Goal: Information Seeking & Learning: Understand process/instructions

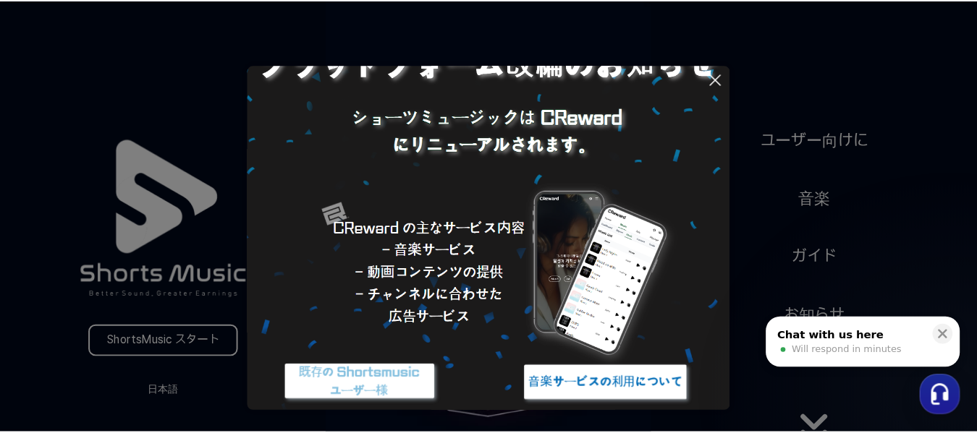
scroll to position [140, 0]
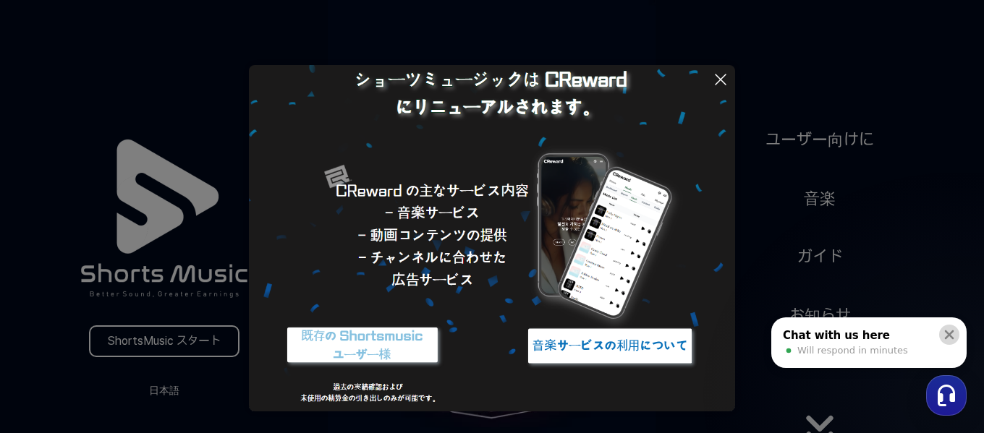
click at [954, 334] on icon at bounding box center [949, 335] width 14 height 14
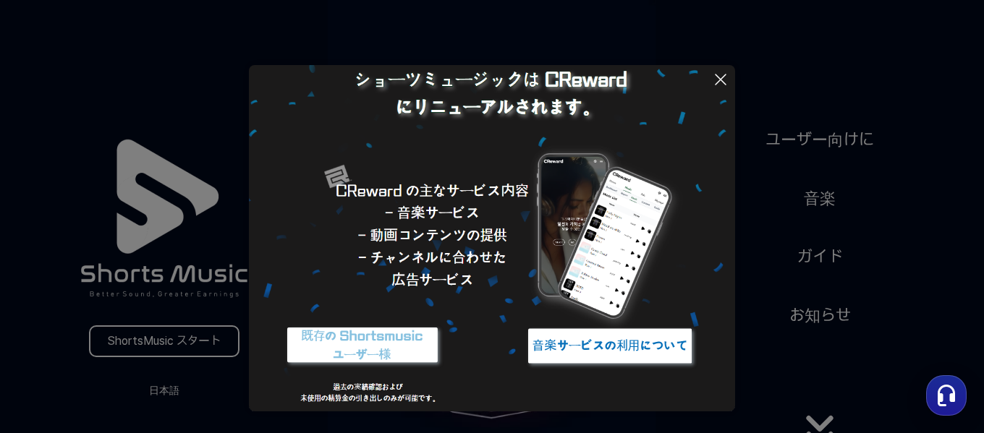
click at [815, 420] on button at bounding box center [492, 216] width 984 height 433
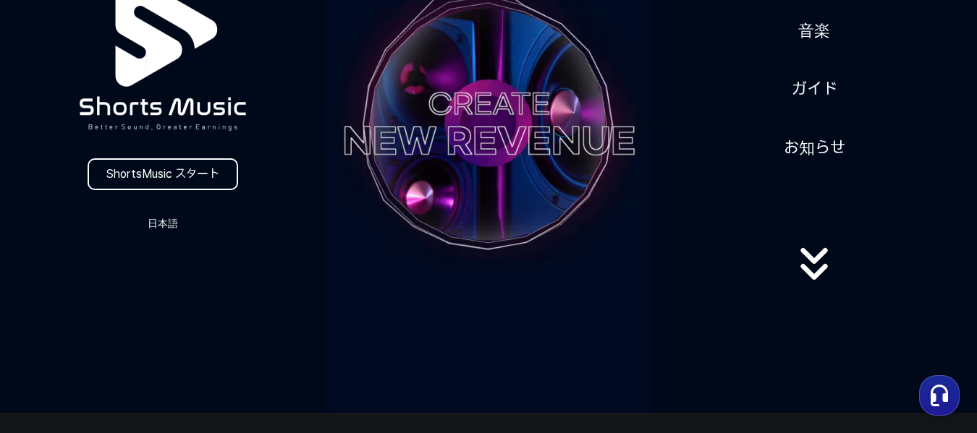
scroll to position [72, 0]
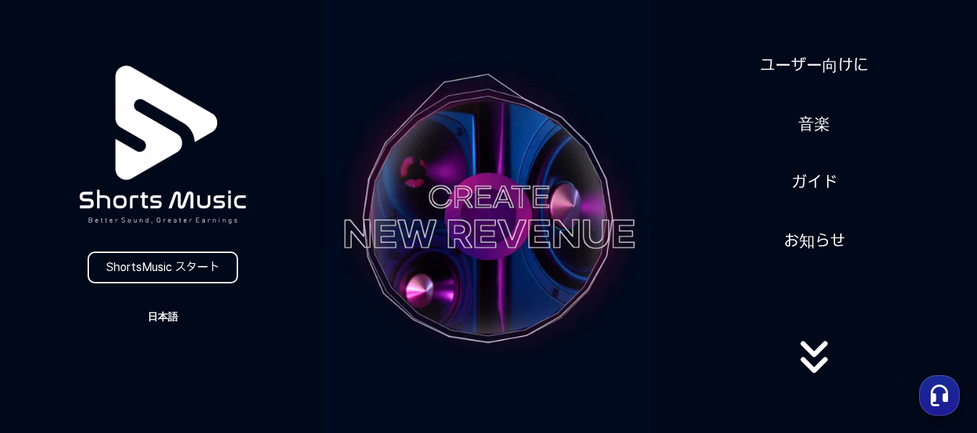
click at [162, 308] on button "日本語" at bounding box center [162, 317] width 69 height 20
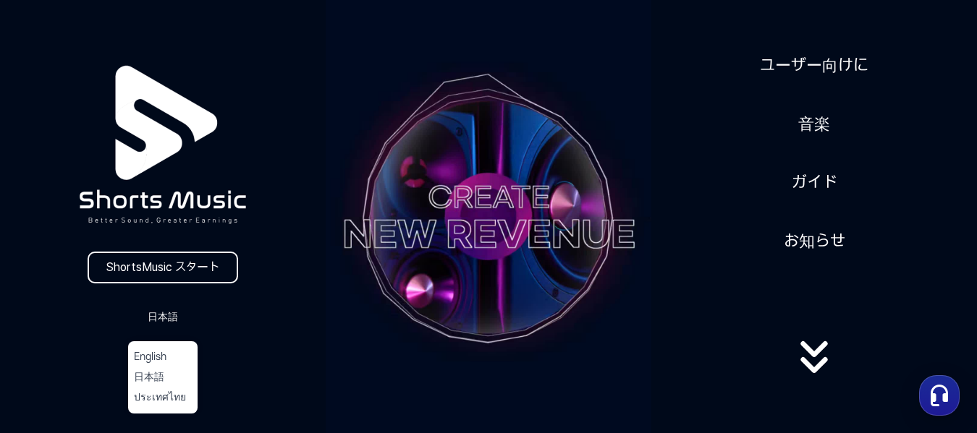
click at [159, 272] on button at bounding box center [488, 216] width 977 height 433
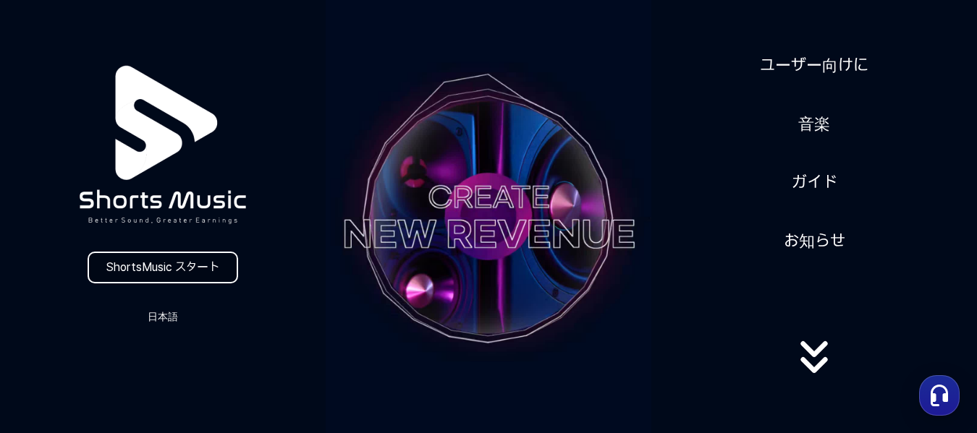
click at [159, 267] on link "ShortsMusic スタート" at bounding box center [163, 268] width 151 height 32
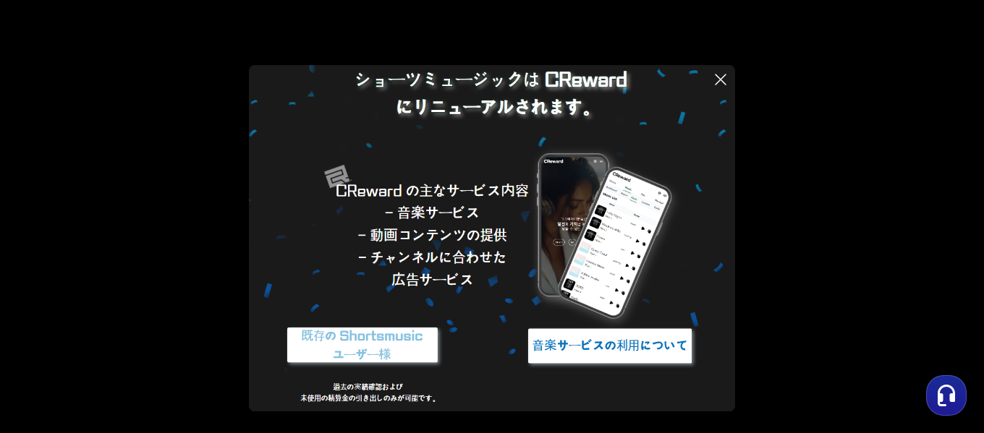
scroll to position [67, 0]
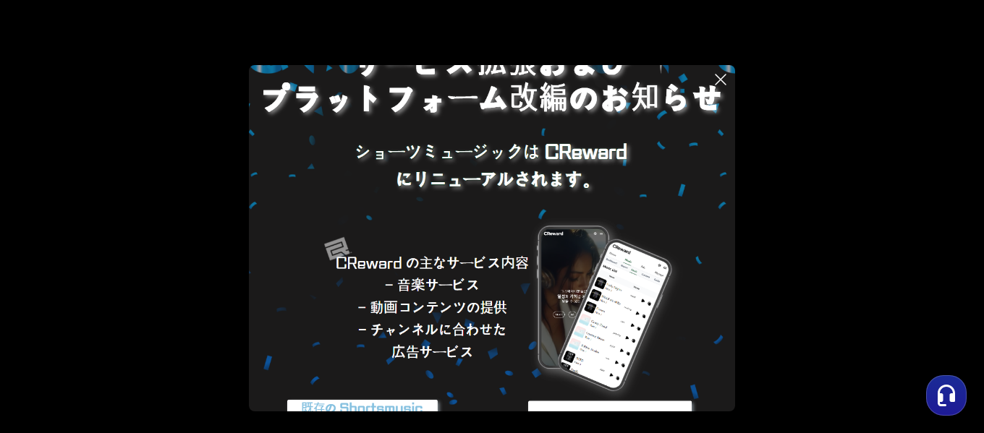
click at [717, 79] on icon at bounding box center [720, 79] width 17 height 17
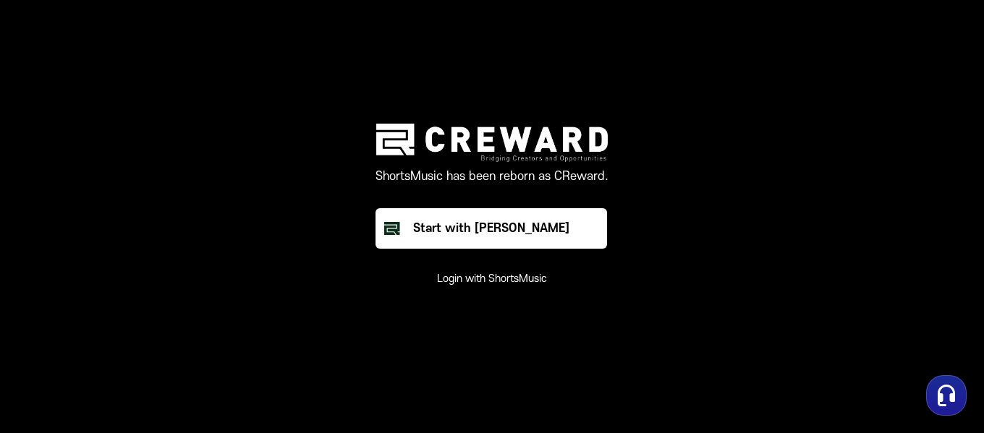
click at [486, 277] on button "Login with ShortsMusic" at bounding box center [492, 279] width 110 height 14
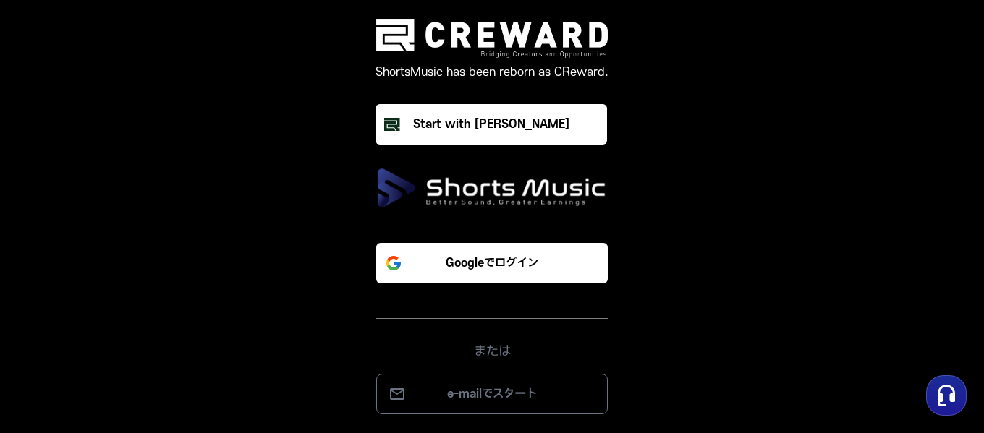
click at [483, 199] on img at bounding box center [492, 188] width 232 height 41
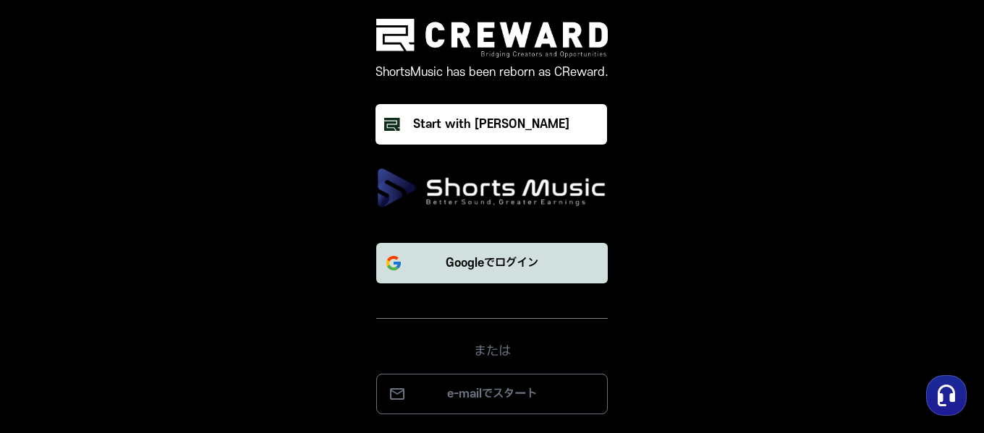
click at [482, 261] on p "Googleでログイン" at bounding box center [492, 263] width 93 height 17
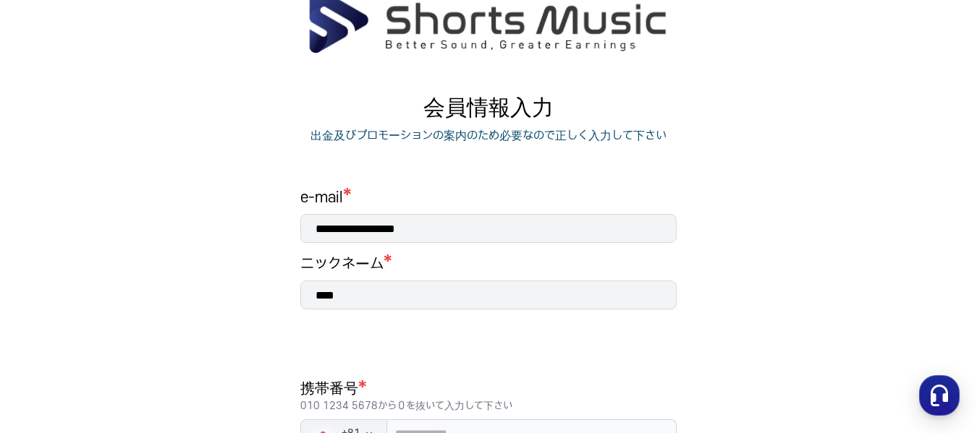
scroll to position [217, 0]
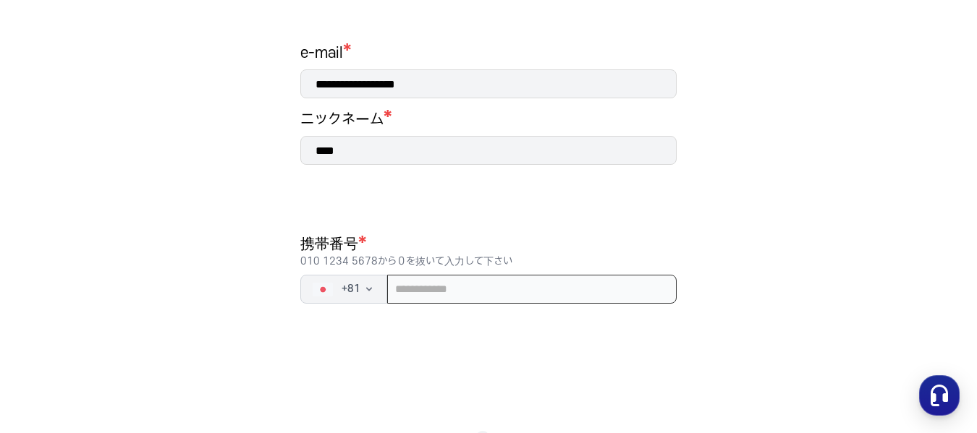
click at [545, 290] on input "tel" at bounding box center [531, 289] width 289 height 29
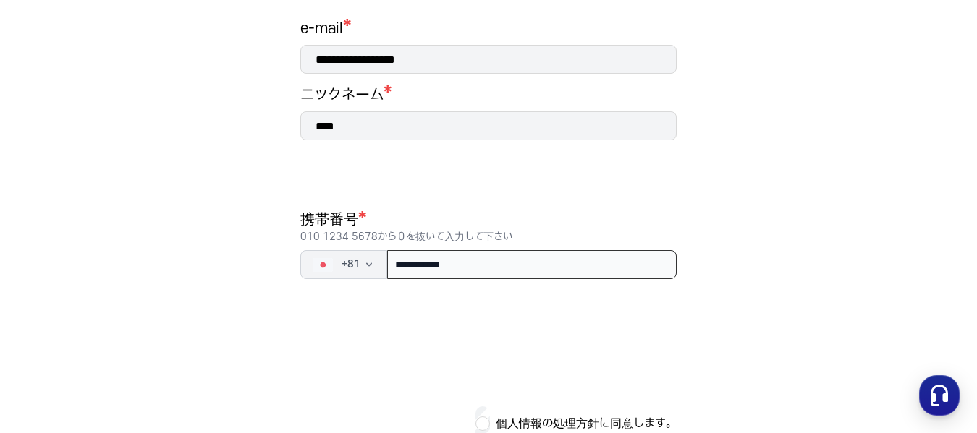
scroll to position [308, 0]
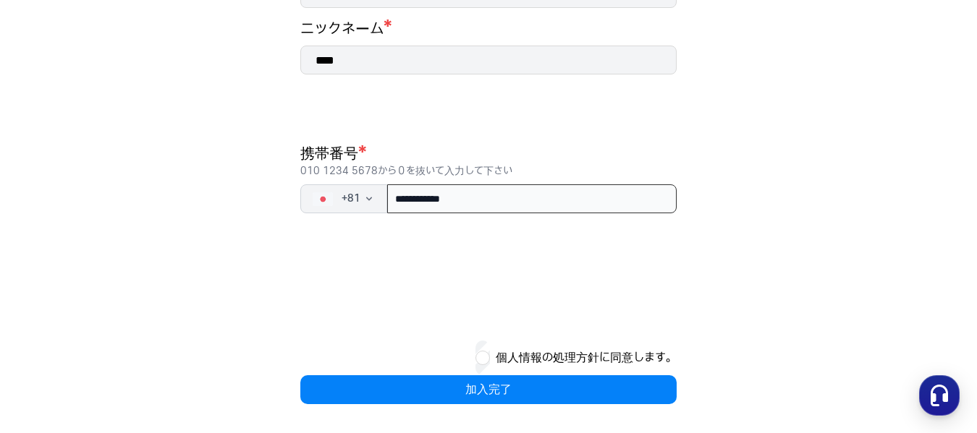
type input "**********"
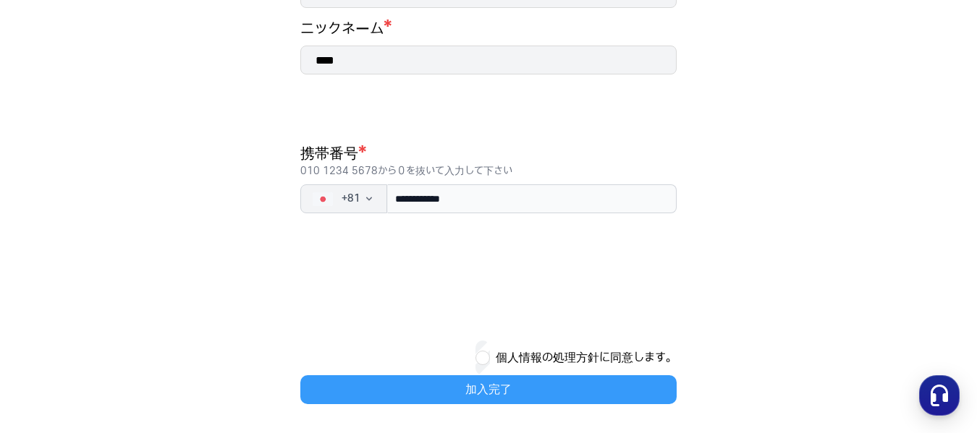
click at [520, 389] on button "加入完了" at bounding box center [488, 390] width 376 height 29
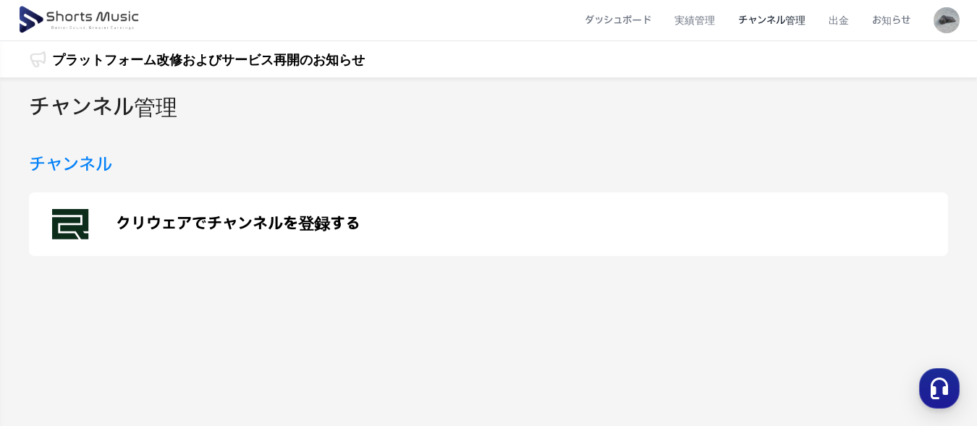
click at [97, 17] on img at bounding box center [79, 20] width 125 height 41
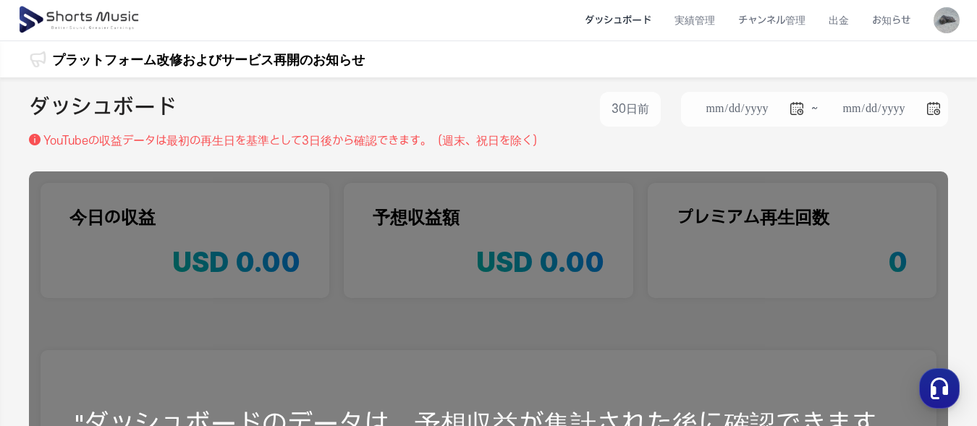
click at [967, 305] on div "**********" at bounding box center [488, 428] width 977 height 703
click at [83, 7] on img at bounding box center [79, 20] width 125 height 41
click at [82, 19] on img at bounding box center [79, 20] width 125 height 41
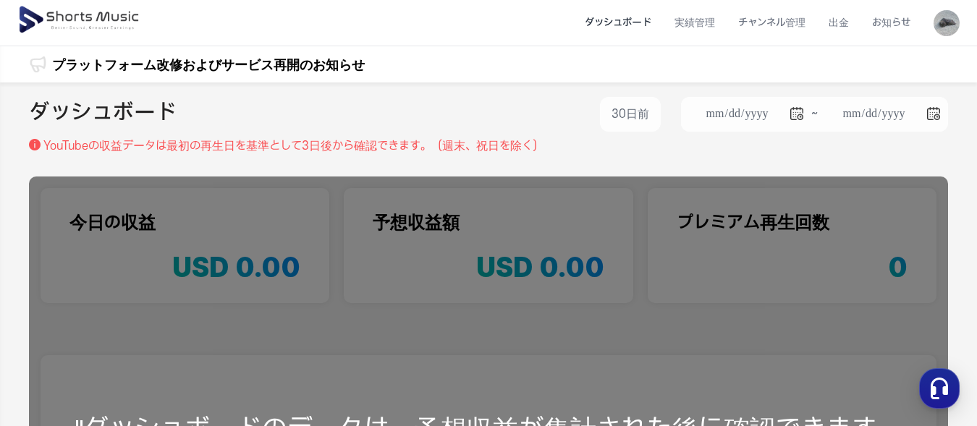
click at [101, 59] on link "プラットフォーム改修およびサービス再開のお知らせ" at bounding box center [208, 65] width 313 height 20
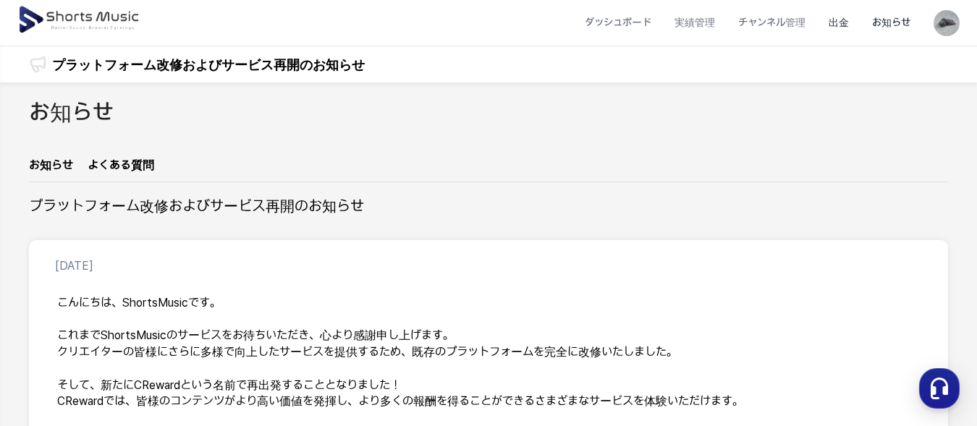
click at [843, 26] on li "出金" at bounding box center [838, 23] width 43 height 38
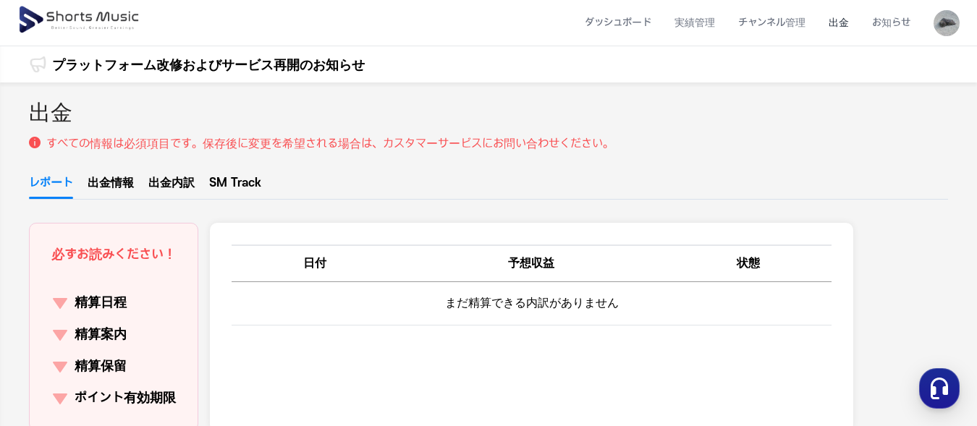
click at [847, 26] on li "出金" at bounding box center [838, 23] width 43 height 38
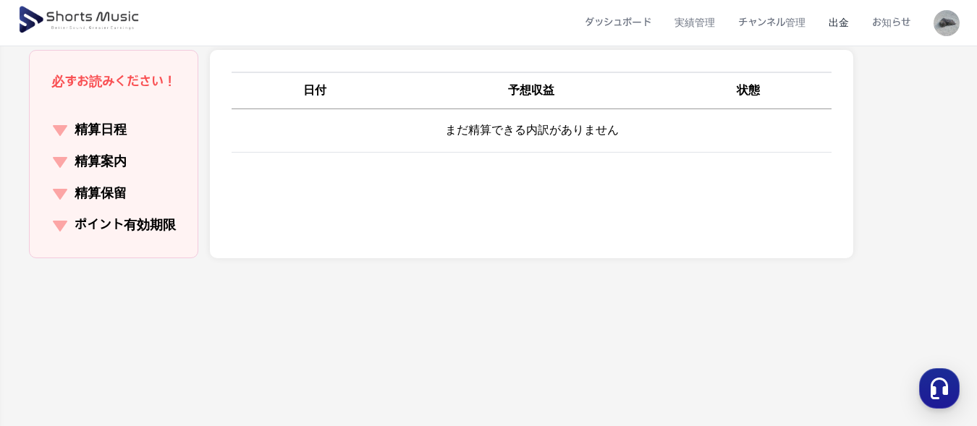
scroll to position [217, 0]
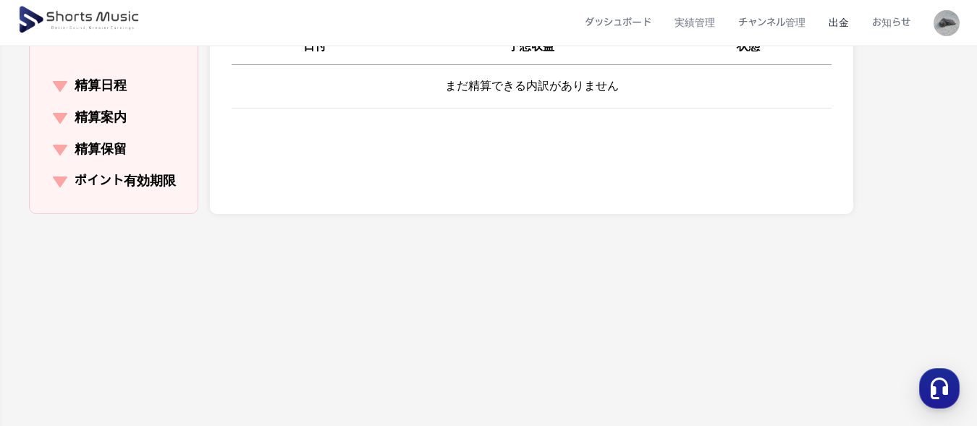
click at [145, 185] on p "ポイント有効期限" at bounding box center [125, 181] width 101 height 20
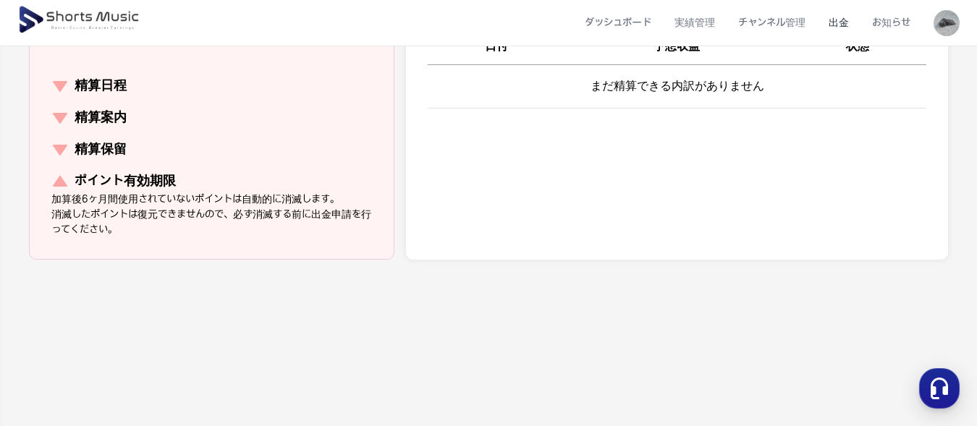
click at [129, 179] on p "ポイント有効期限" at bounding box center [125, 181] width 101 height 20
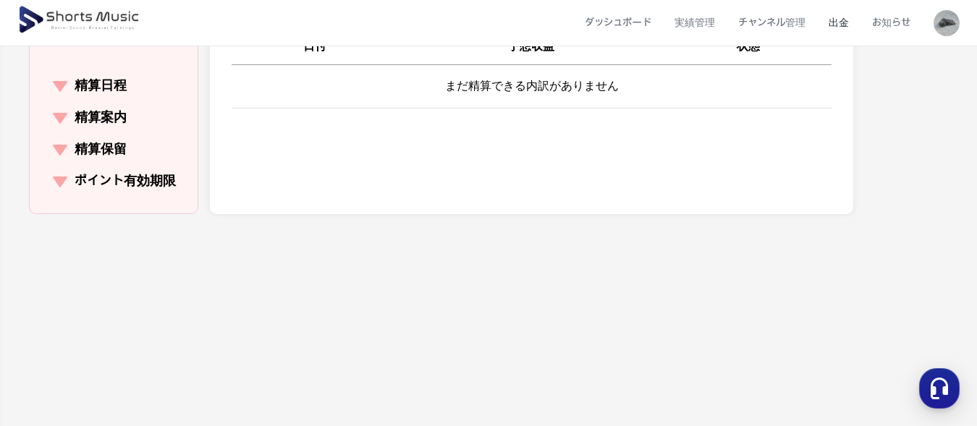
click at [57, 20] on img at bounding box center [79, 20] width 125 height 41
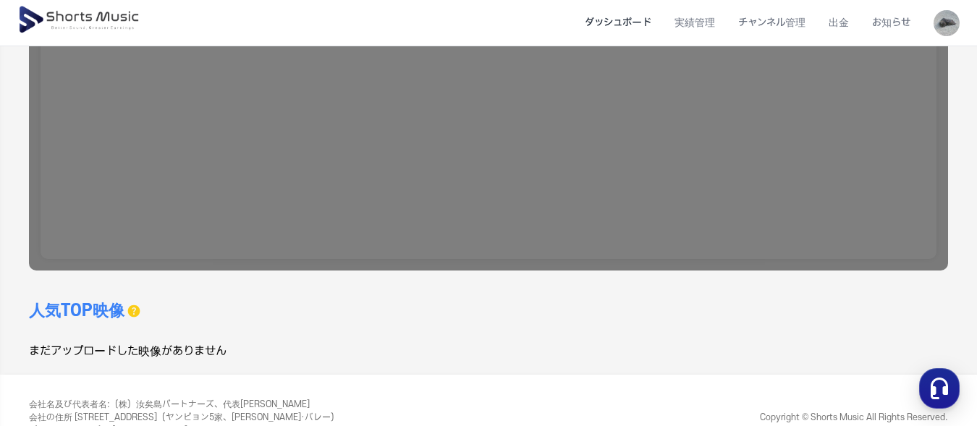
scroll to position [457, 0]
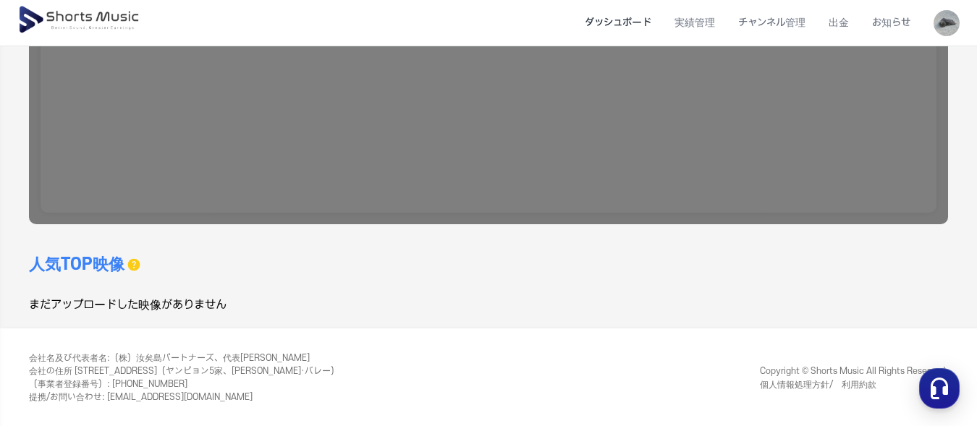
click at [89, 268] on h3 "人気TOP映像" at bounding box center [77, 264] width 96 height 23
click at [85, 302] on div "まだアップロードした映像がありません" at bounding box center [259, 305] width 460 height 17
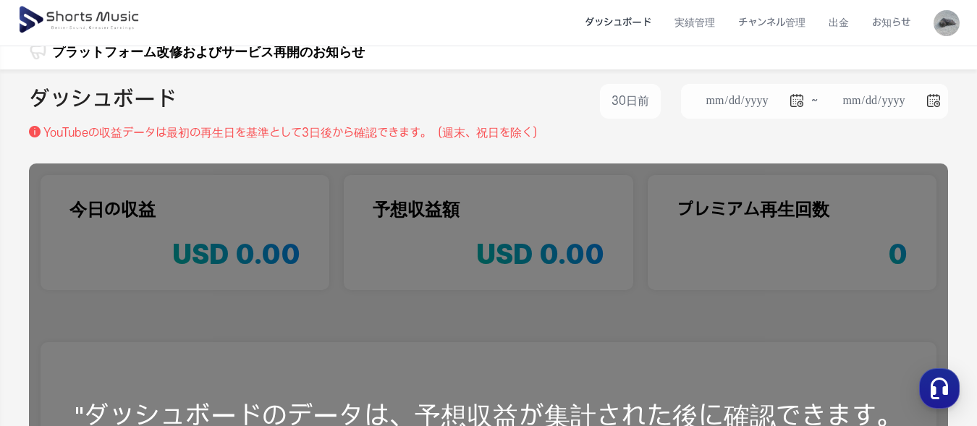
scroll to position [0, 0]
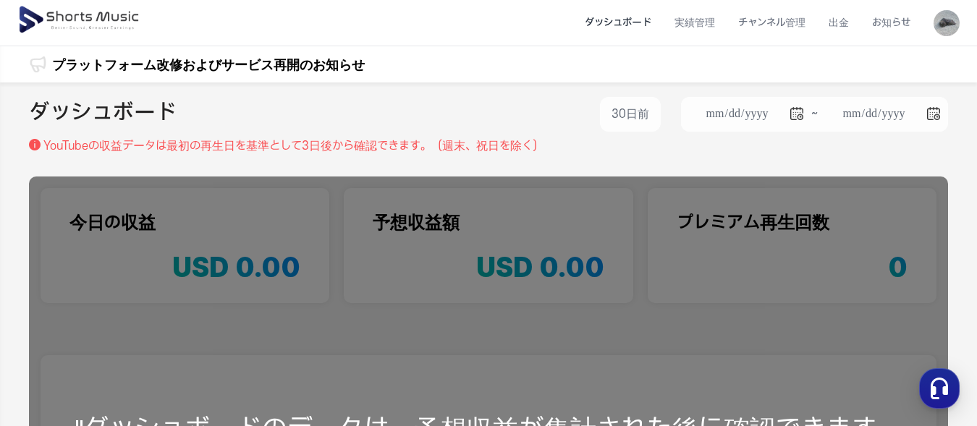
click at [25, 22] on img at bounding box center [79, 20] width 125 height 41
click at [75, 22] on img at bounding box center [79, 20] width 125 height 41
click at [108, 21] on img at bounding box center [79, 20] width 125 height 41
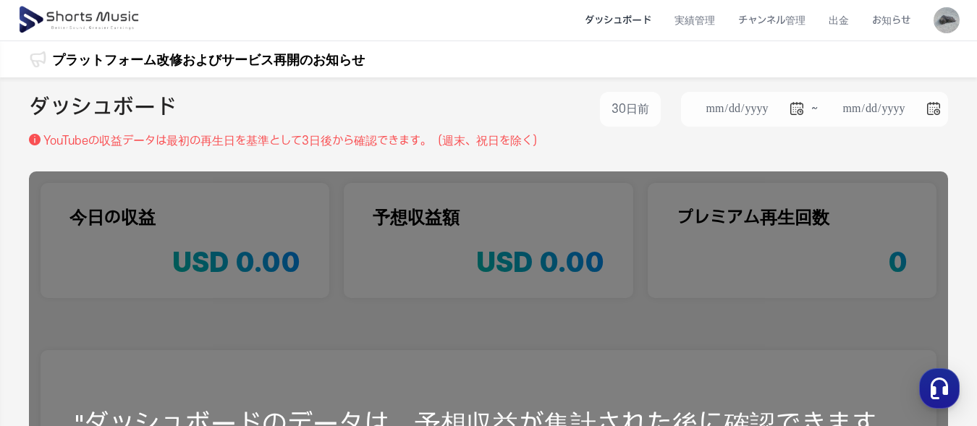
click at [593, 18] on li "ダッシュボード" at bounding box center [618, 20] width 90 height 38
click at [614, 20] on li "ダッシュボード" at bounding box center [618, 20] width 90 height 38
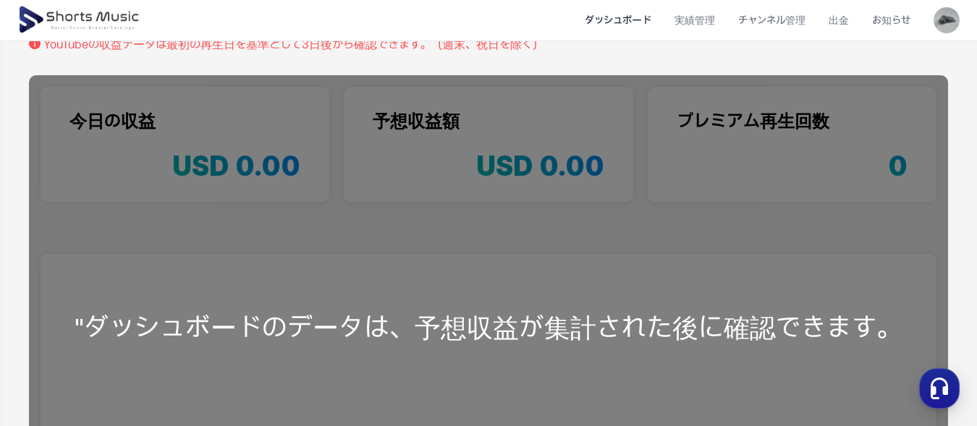
scroll to position [72, 0]
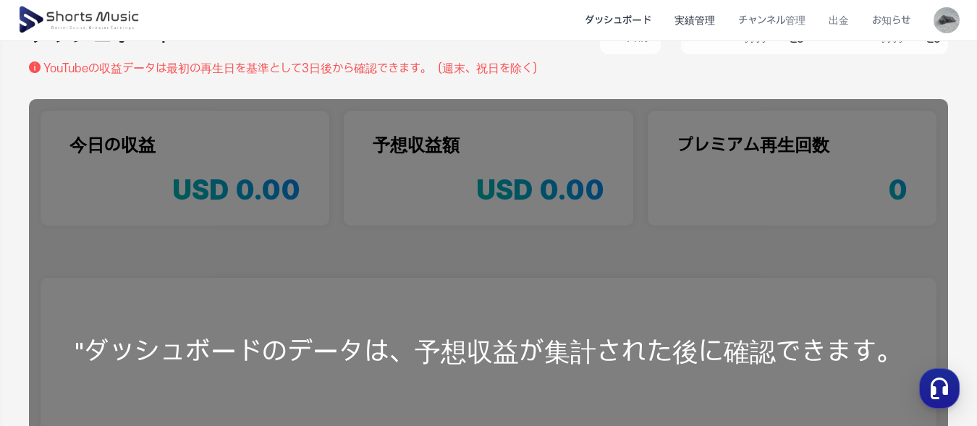
click at [700, 21] on li "実績管理" at bounding box center [695, 20] width 64 height 38
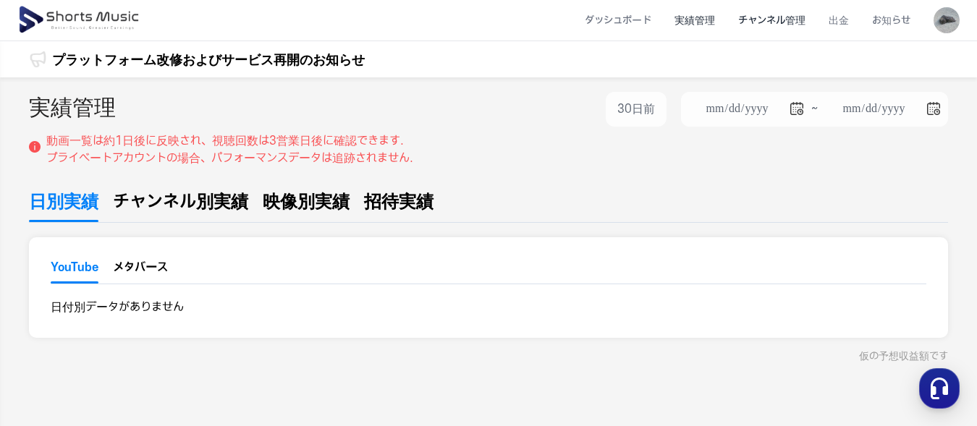
click at [796, 20] on li "チャンネル管理" at bounding box center [772, 20] width 90 height 38
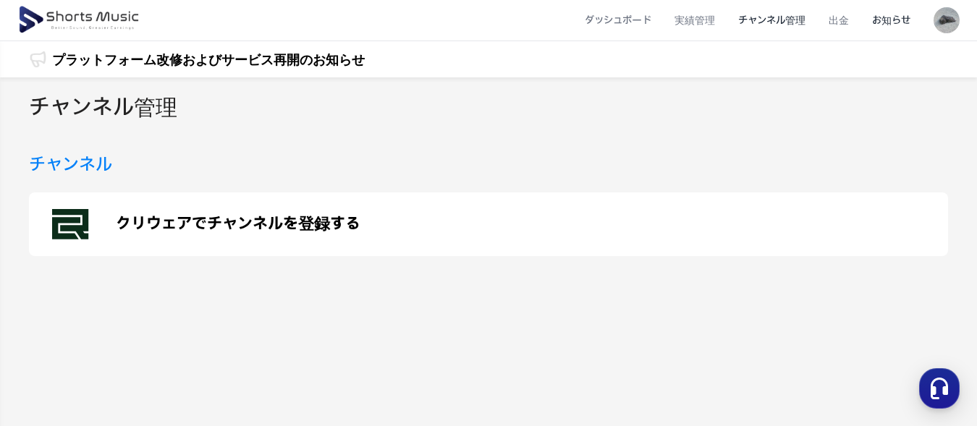
click at [899, 22] on li "お知らせ" at bounding box center [891, 20] width 62 height 38
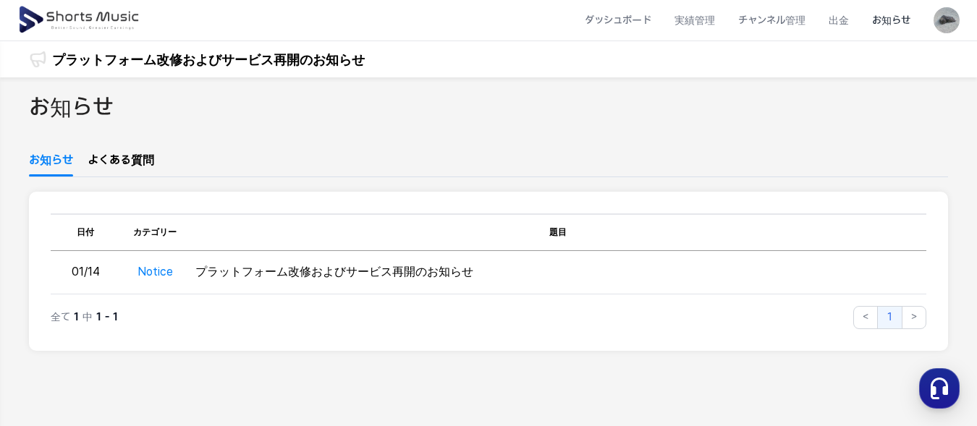
click at [88, 11] on img at bounding box center [79, 20] width 125 height 41
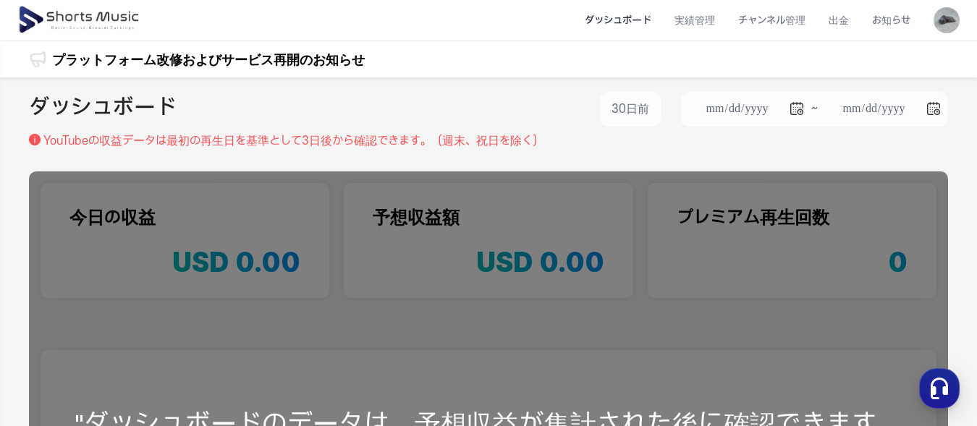
click at [93, 12] on img at bounding box center [79, 20] width 125 height 41
click at [858, 20] on li "出金" at bounding box center [838, 20] width 43 height 38
click at [890, 20] on li "お知らせ" at bounding box center [891, 20] width 62 height 38
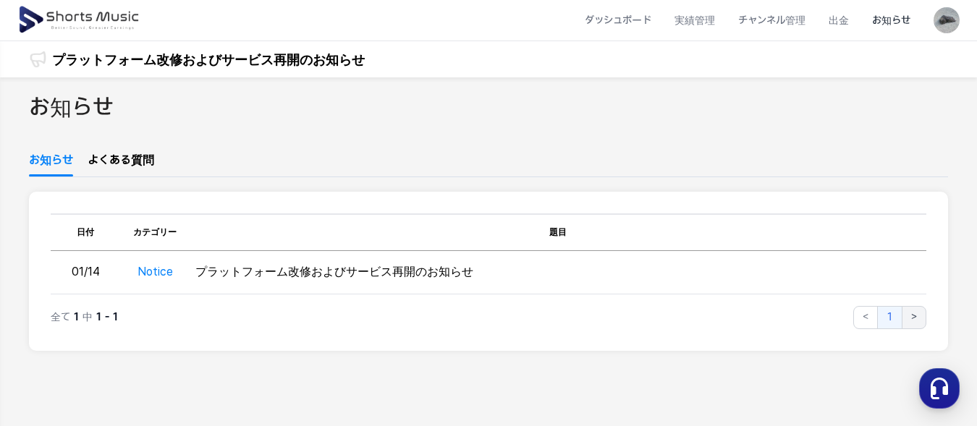
click at [915, 321] on button ">" at bounding box center [914, 317] width 25 height 23
click at [873, 319] on button "<" at bounding box center [865, 317] width 25 height 23
click at [113, 164] on link "よくある質問" at bounding box center [121, 164] width 67 height 25
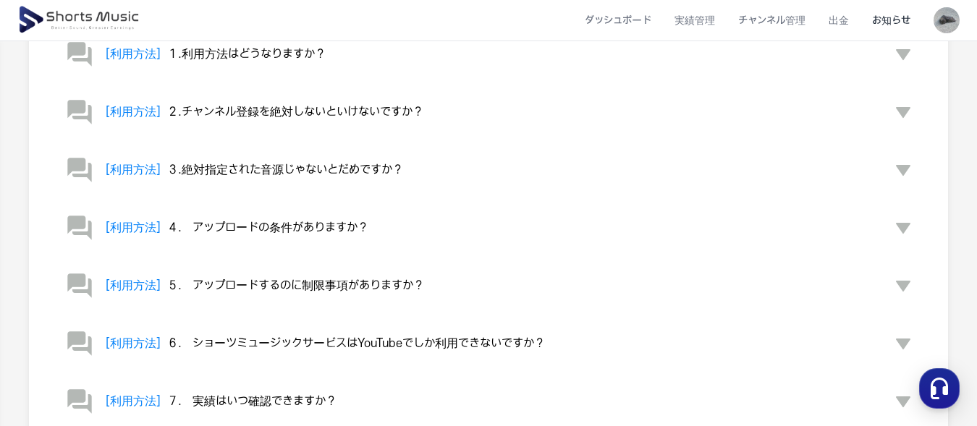
scroll to position [217, 0]
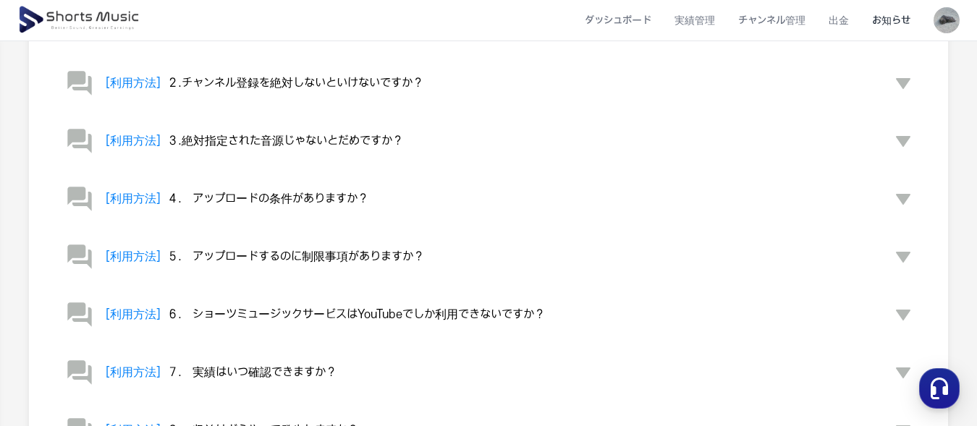
click at [873, 312] on button "[利用方法] ６.　ショーツミュージックサービスはYouTubeでしか利用できないですか？" at bounding box center [489, 315] width 876 height 58
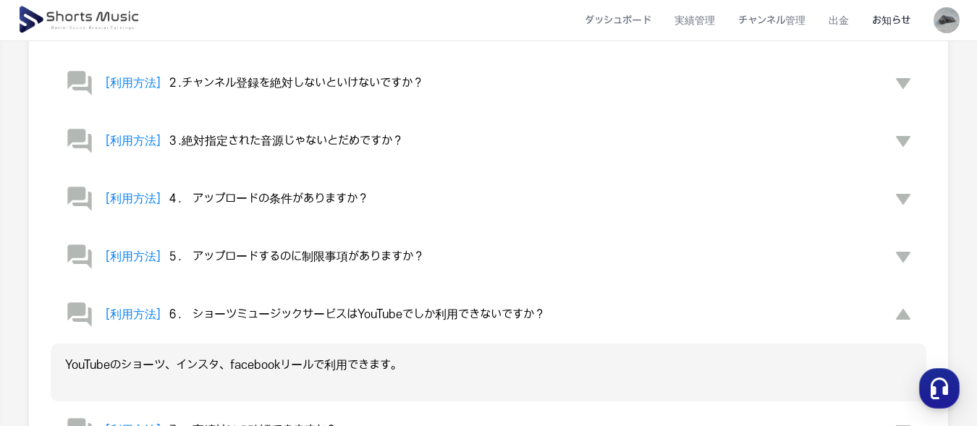
click at [873, 312] on button "[利用方法] ６.　ショーツミュージックサービスはYouTubeでしか利用できないですか？" at bounding box center [489, 315] width 876 height 58
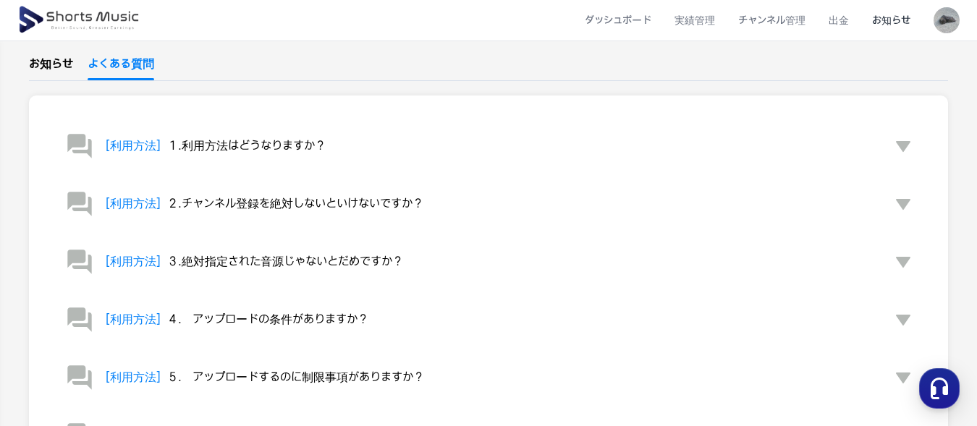
scroll to position [0, 0]
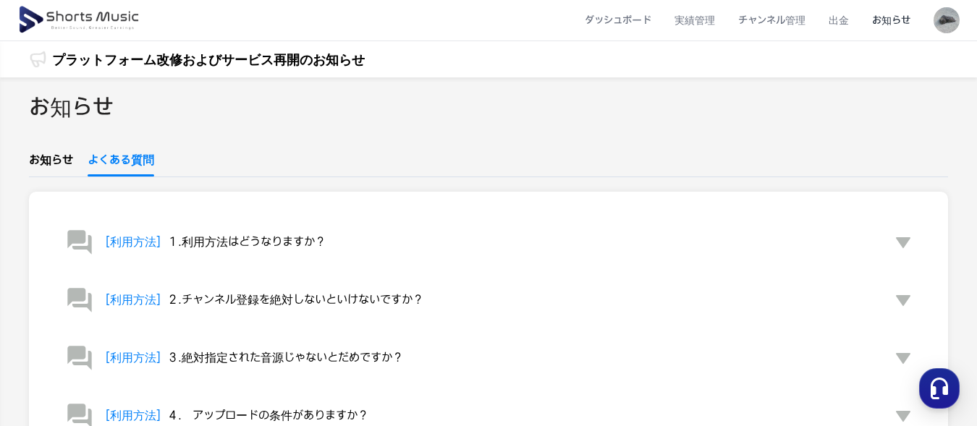
click at [728, 247] on button "[利用方法] １.利用方法はどうなりますか？" at bounding box center [489, 242] width 876 height 58
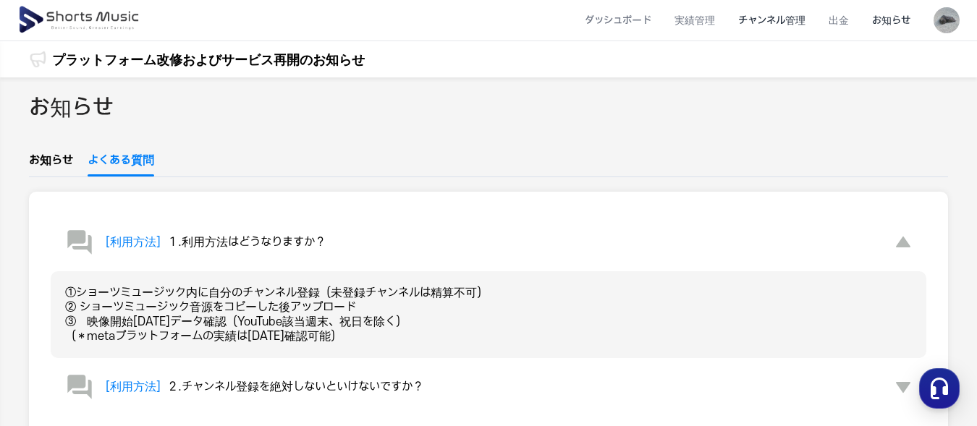
click at [780, 24] on li "チャンネル管理" at bounding box center [772, 20] width 90 height 38
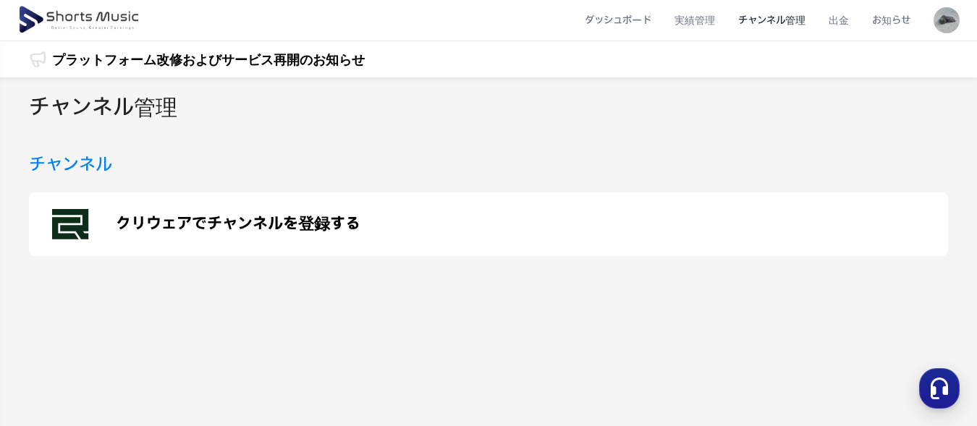
click at [787, 246] on div "クリウェアでチャンネルを登録する" at bounding box center [488, 224] width 919 height 64
click at [33, 19] on img at bounding box center [79, 20] width 125 height 41
